Goal: Transaction & Acquisition: Book appointment/travel/reservation

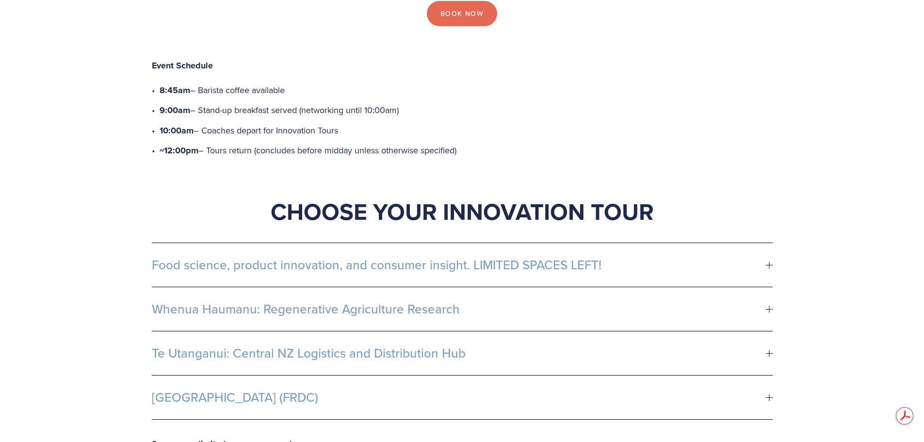
scroll to position [437, 0]
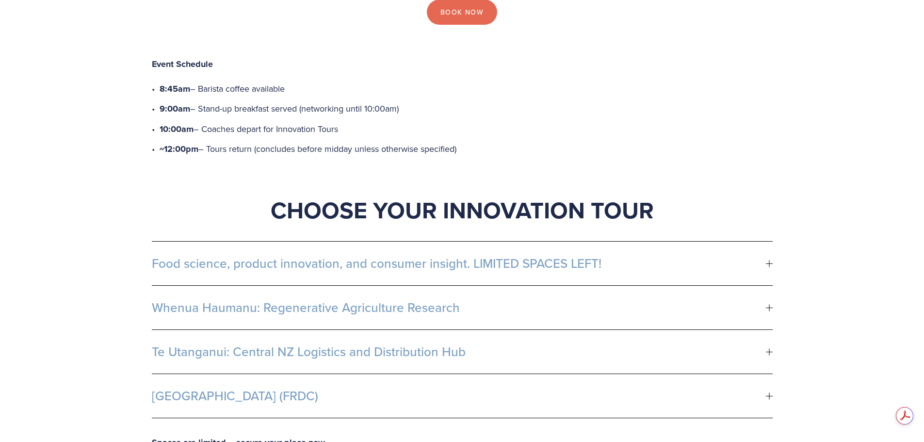
click at [775, 233] on div "Food science, product innovation, and consumer insight. LIMITED SPACES LEFT! Lo…" at bounding box center [463, 330] width 638 height 194
click at [768, 260] on div at bounding box center [769, 263] width 7 height 7
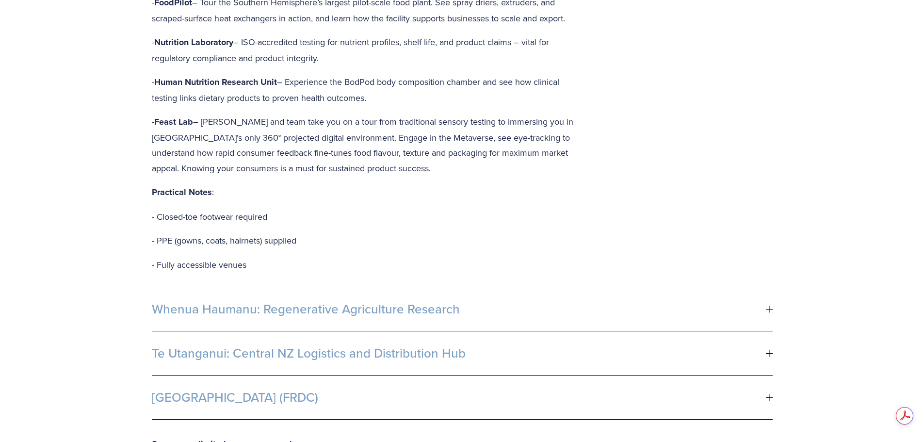
scroll to position [0, 0]
click at [767, 394] on div at bounding box center [769, 397] width 7 height 7
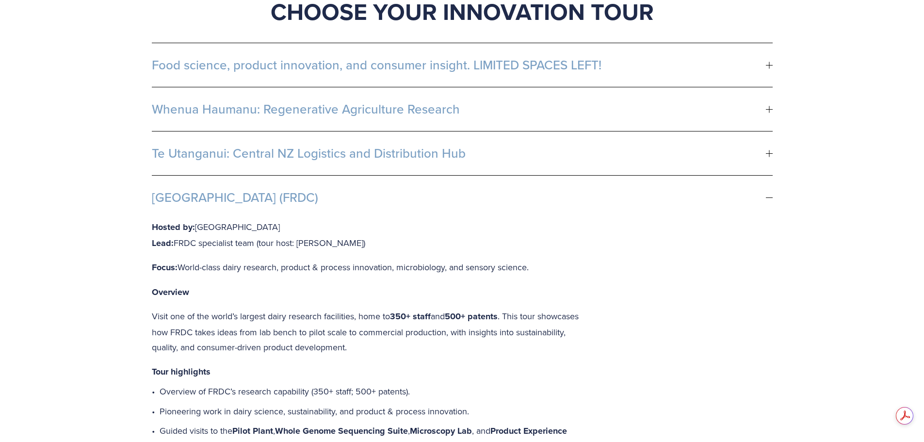
scroll to position [485, 0]
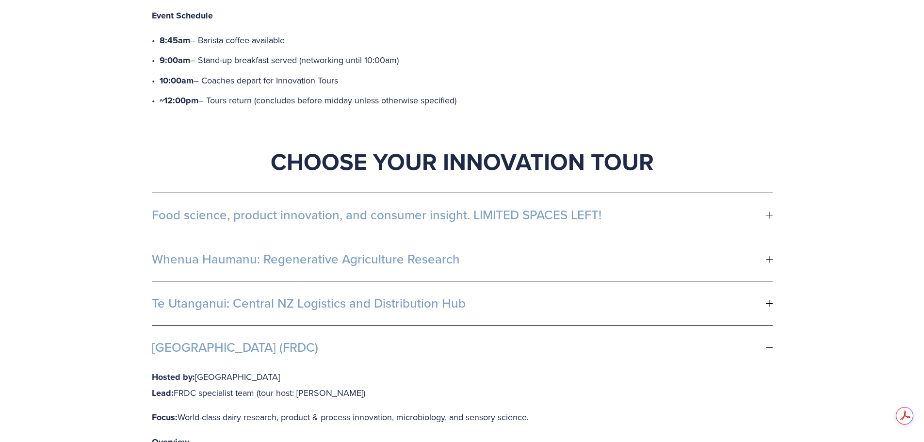
click at [768, 300] on div at bounding box center [769, 303] width 7 height 7
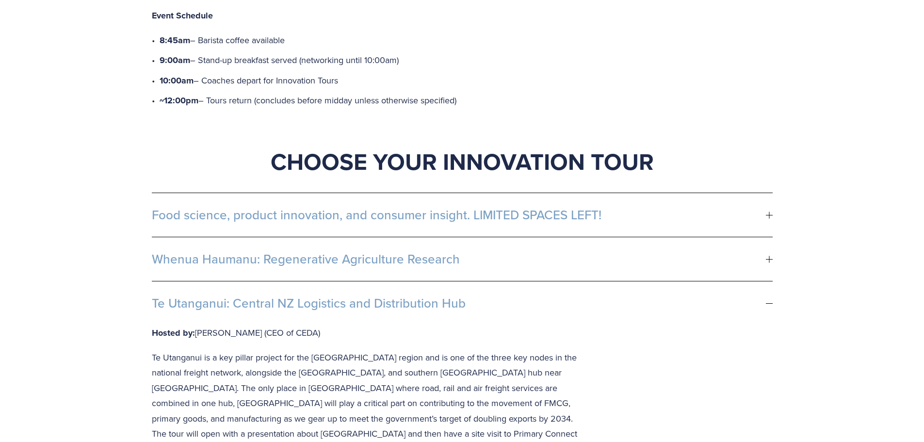
click at [769, 256] on div at bounding box center [769, 259] width 7 height 7
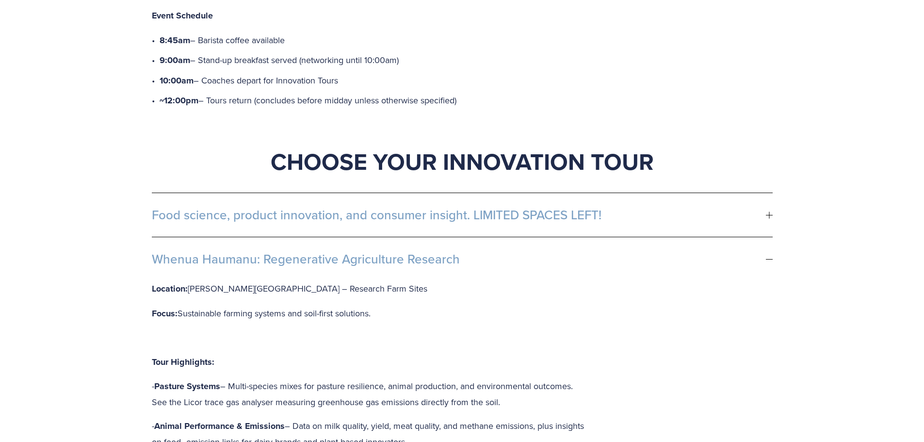
click at [769, 215] on div at bounding box center [769, 215] width 7 height 0
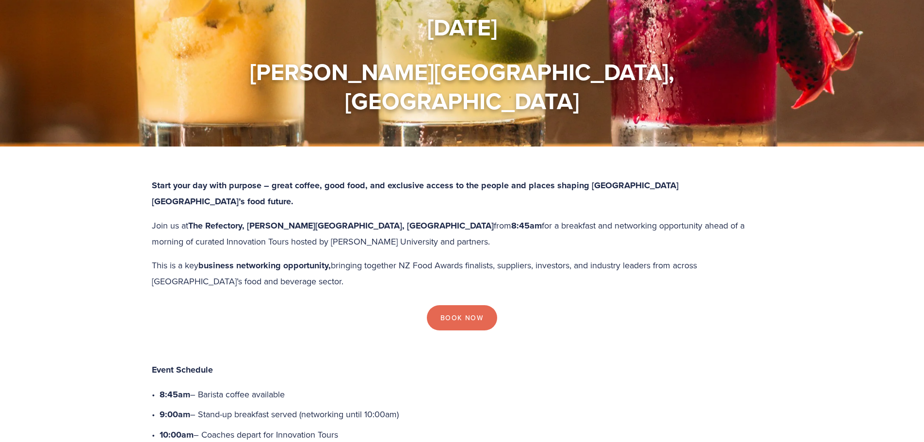
scroll to position [146, 0]
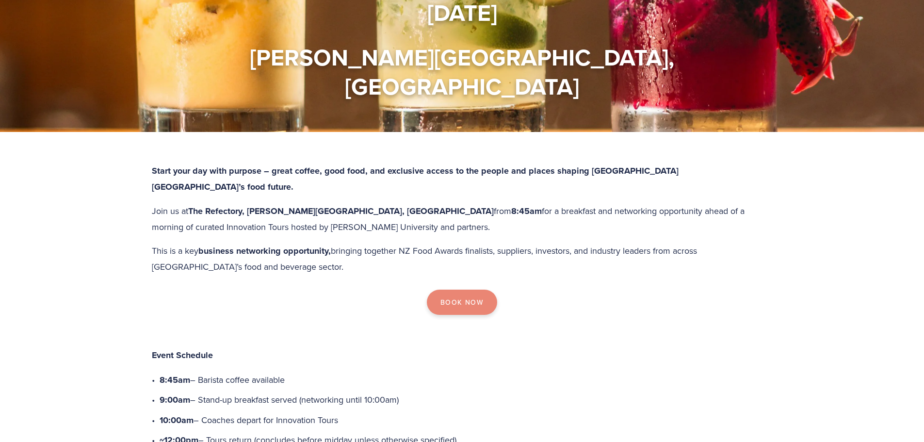
click at [461, 290] on link "Book Now" at bounding box center [462, 302] width 70 height 25
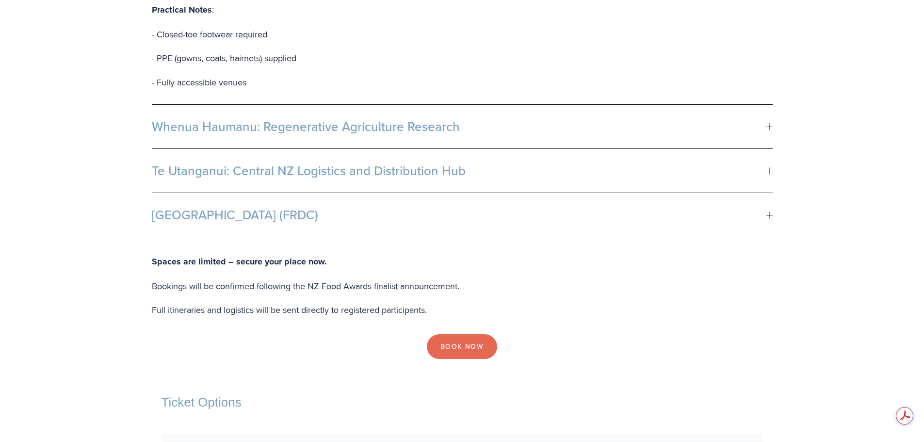
scroll to position [1019, 0]
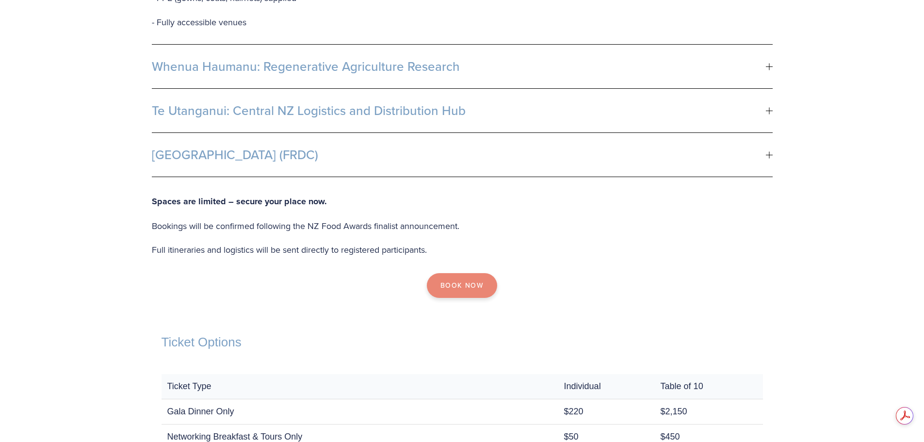
click at [468, 273] on link "Book Now" at bounding box center [462, 285] width 70 height 25
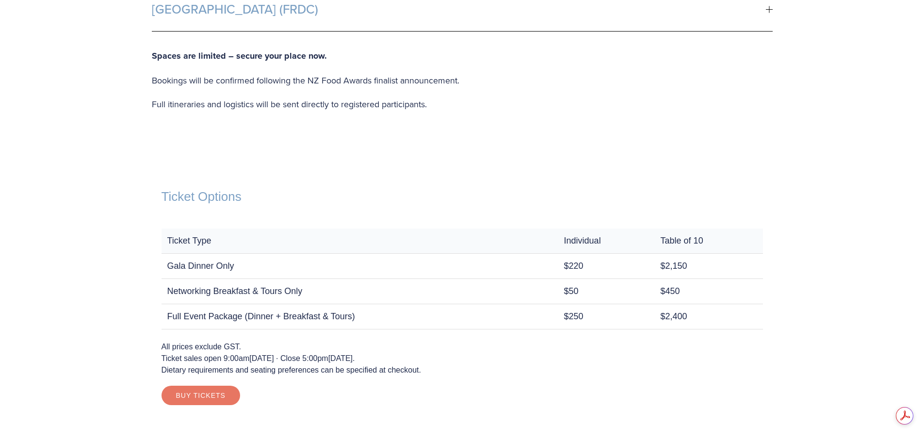
scroll to position [0, 0]
click at [208, 386] on link "Buy Tickets" at bounding box center [201, 395] width 79 height 19
